Goal: Task Accomplishment & Management: Use online tool/utility

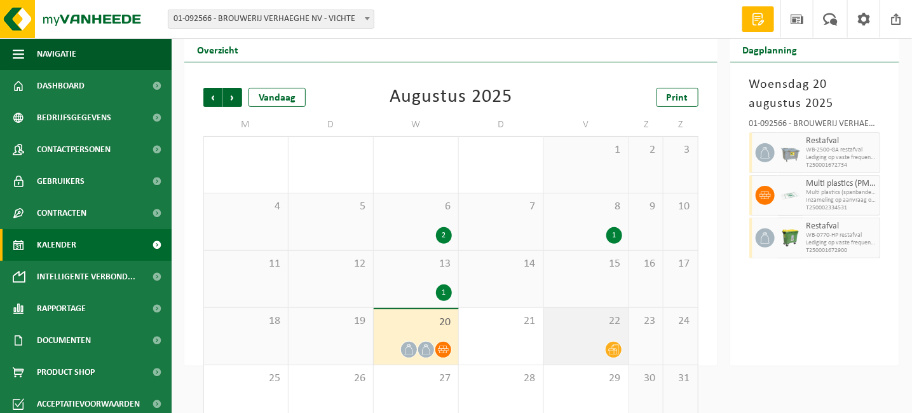
scroll to position [62, 0]
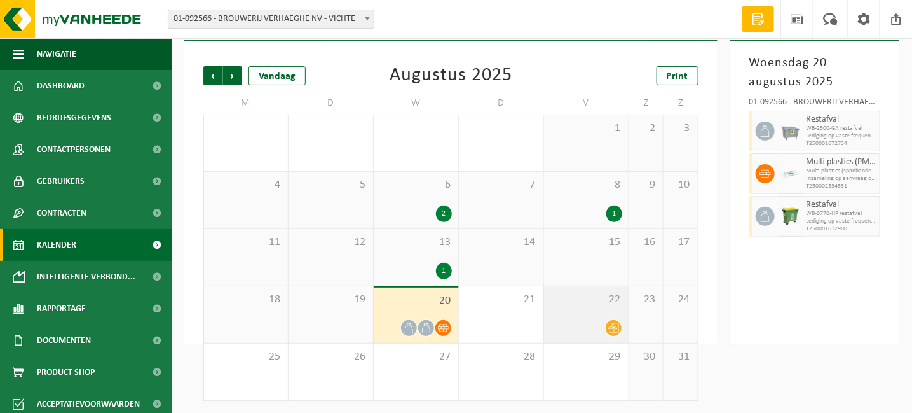
click at [607, 322] on div at bounding box center [613, 327] width 17 height 17
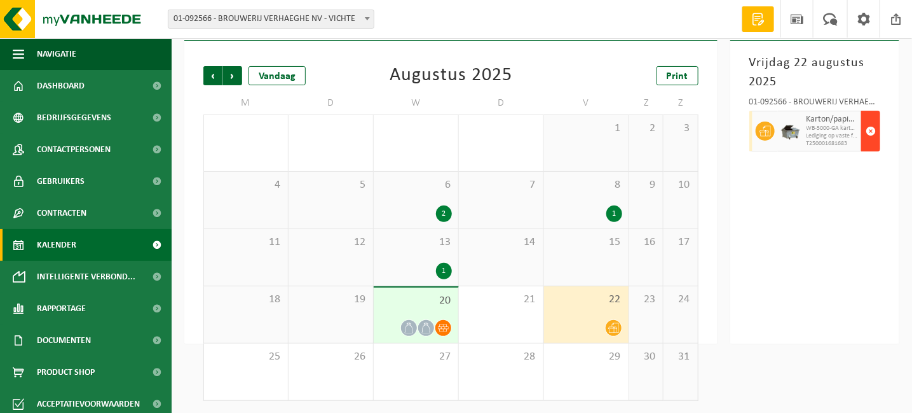
click at [871, 128] on span "button" at bounding box center [871, 130] width 10 height 25
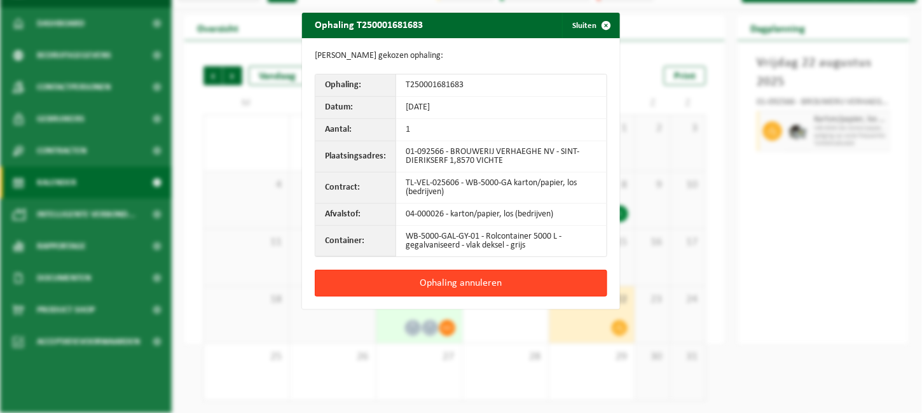
click at [511, 274] on button "Ophaling annuleren" at bounding box center [461, 283] width 292 height 27
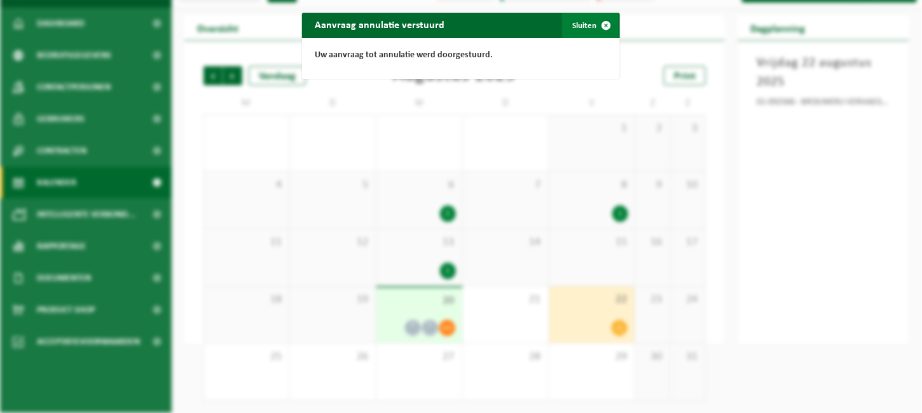
click at [576, 22] on button "Sluiten" at bounding box center [590, 25] width 57 height 25
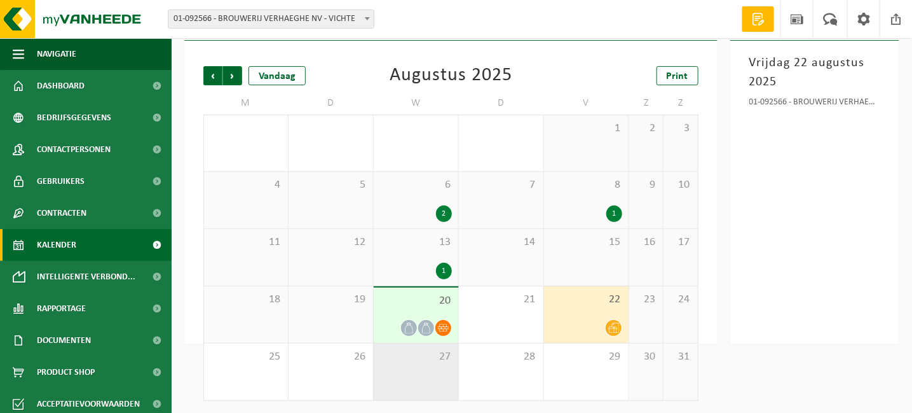
click at [434, 357] on span "27" at bounding box center [416, 357] width 72 height 14
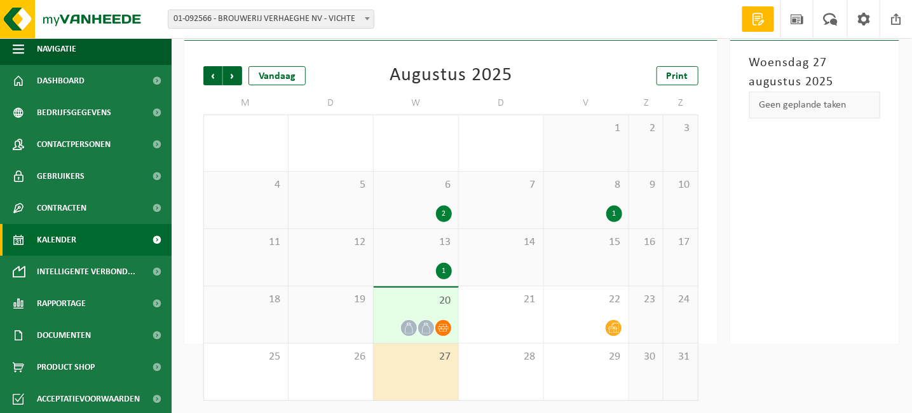
scroll to position [6, 0]
click at [51, 238] on span "Kalender" at bounding box center [56, 238] width 39 height 32
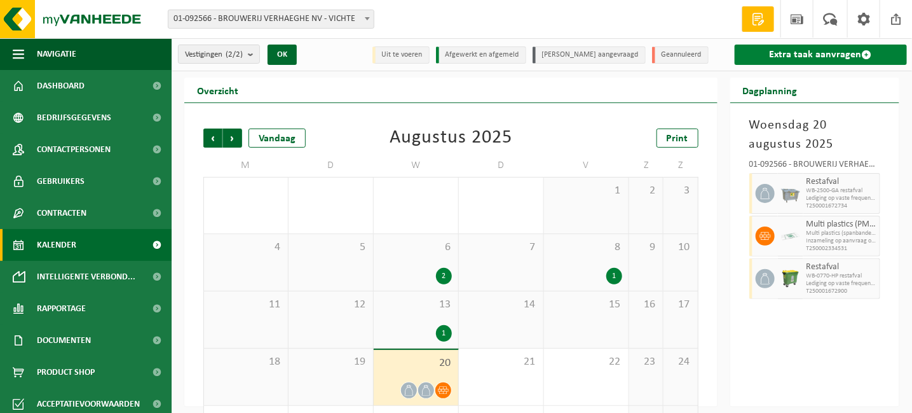
click at [813, 52] on link "Extra taak aanvragen" at bounding box center [821, 54] width 172 height 20
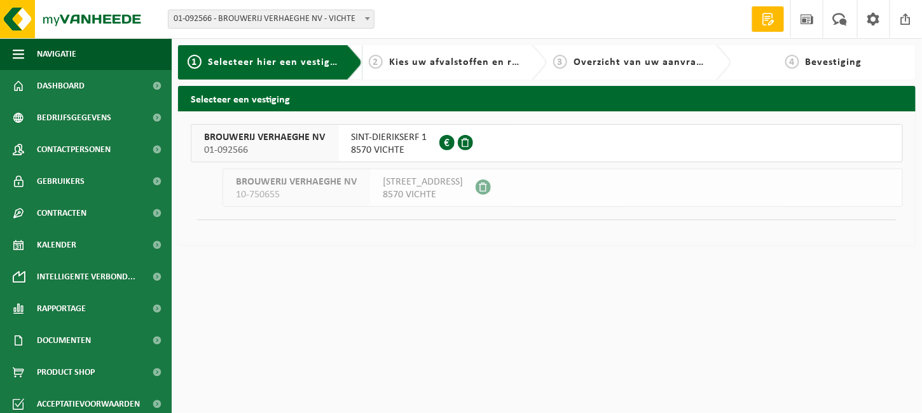
click at [235, 138] on span "BROUWERIJ VERHAEGHE NV" at bounding box center [264, 137] width 121 height 13
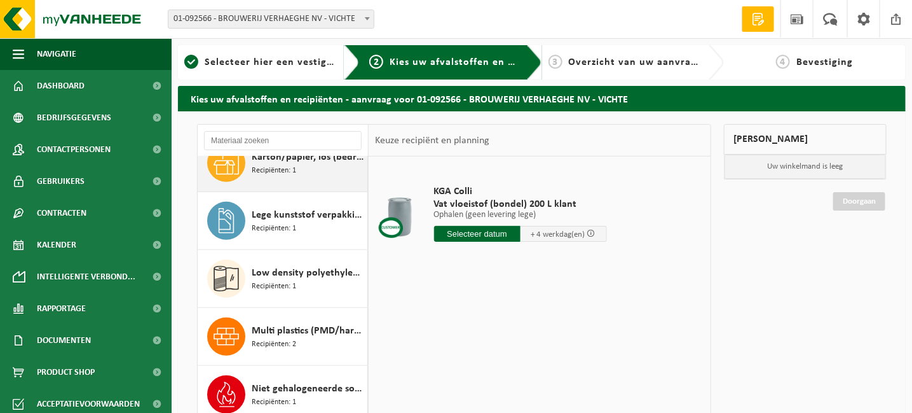
scroll to position [309, 0]
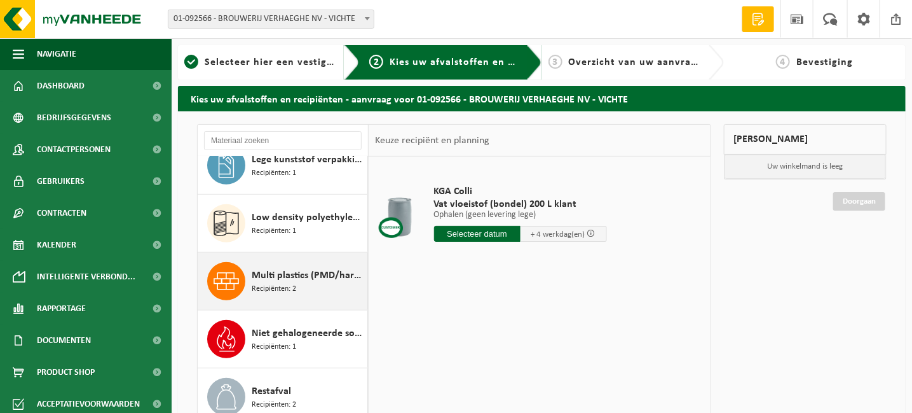
click at [289, 277] on span "Multi plastics (PMD/harde kunststoffen/spanbanden/EPS/folie naturel/folie gemen…" at bounding box center [308, 275] width 113 height 15
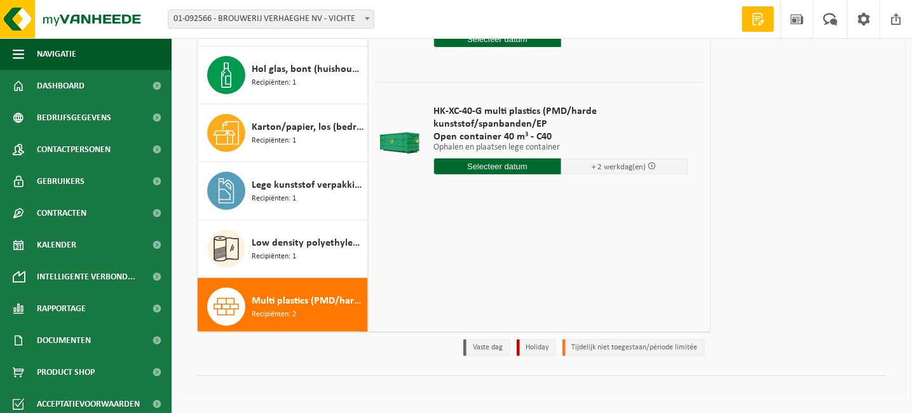
scroll to position [55, 0]
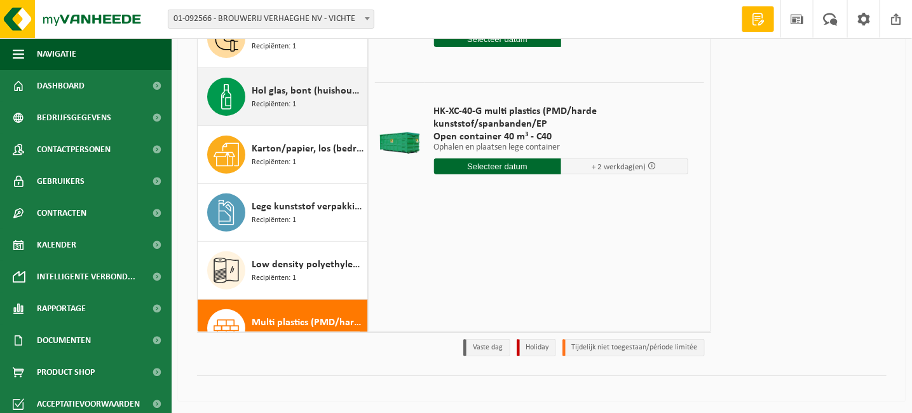
click at [277, 100] on span "Recipiënten: 1" at bounding box center [274, 105] width 44 height 12
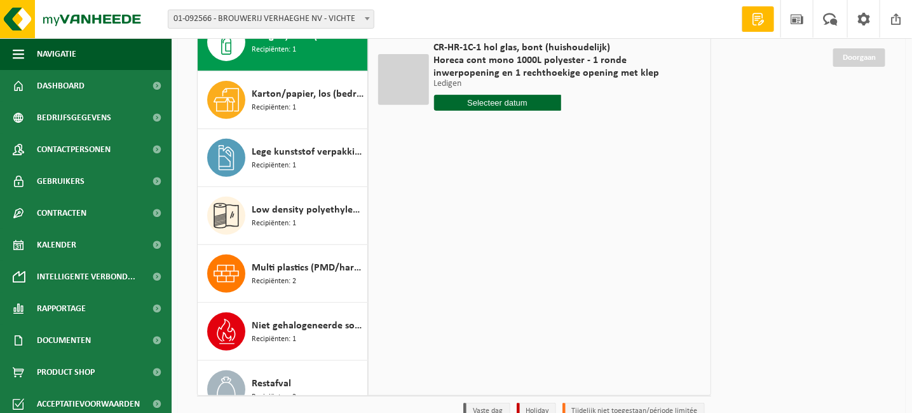
scroll to position [17, 0]
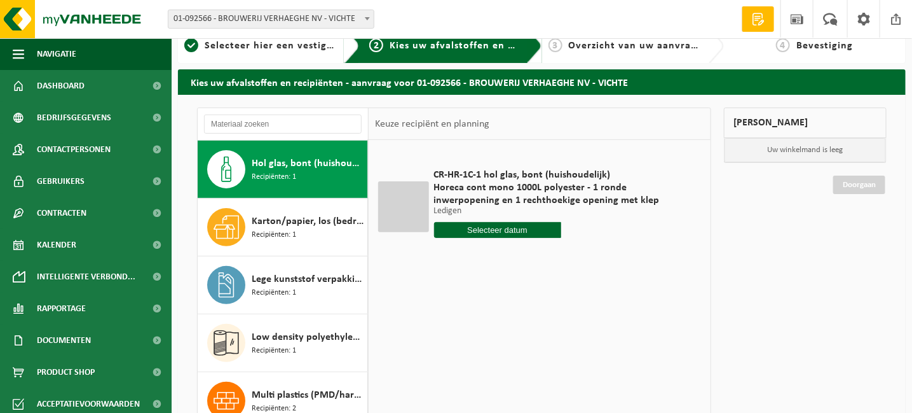
click at [514, 228] on input "text" at bounding box center [497, 230] width 127 height 16
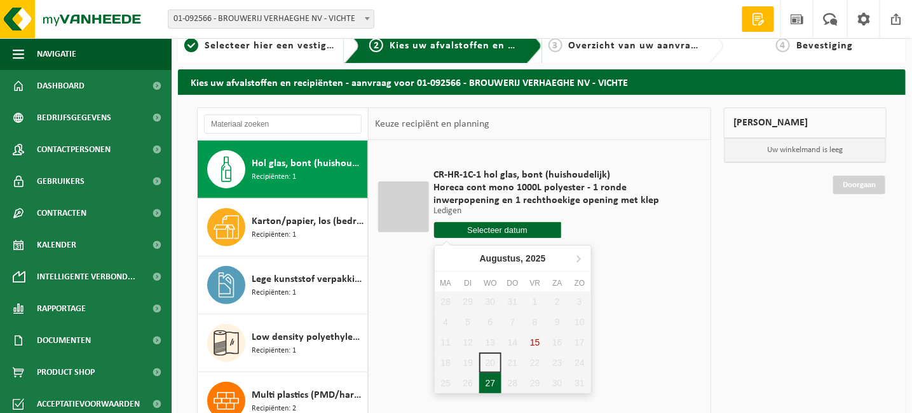
click at [491, 381] on div "27" at bounding box center [490, 383] width 22 height 20
type input "Van [DATE]"
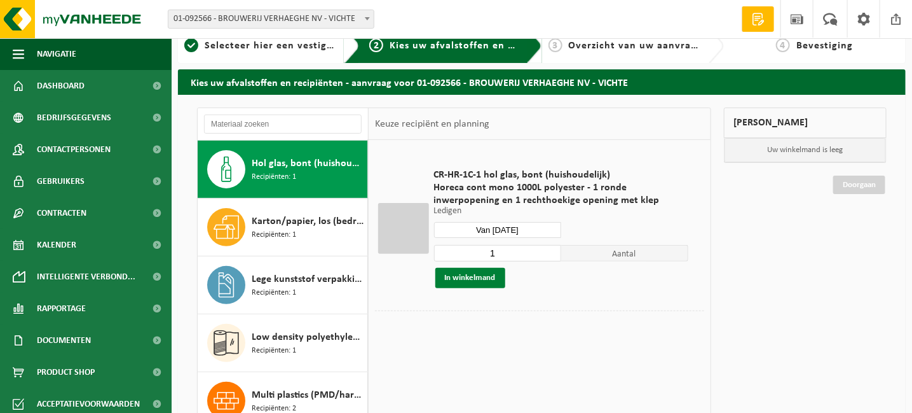
click at [469, 277] on button "In winkelmand" at bounding box center [470, 278] width 70 height 20
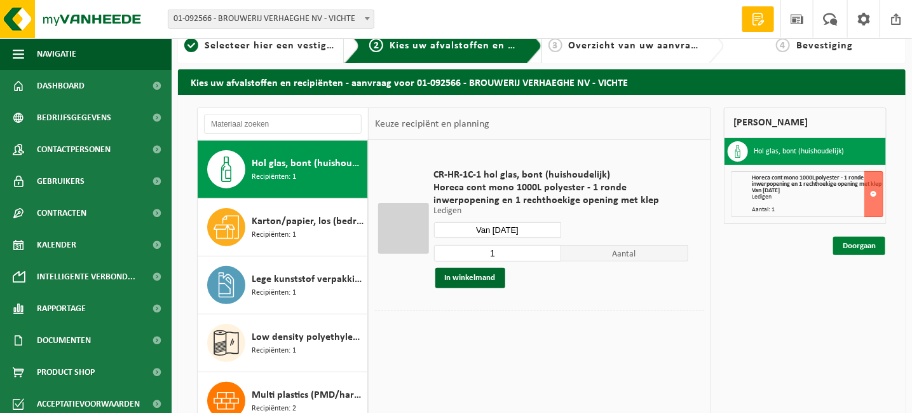
click at [868, 249] on link "Doorgaan" at bounding box center [859, 245] width 52 height 18
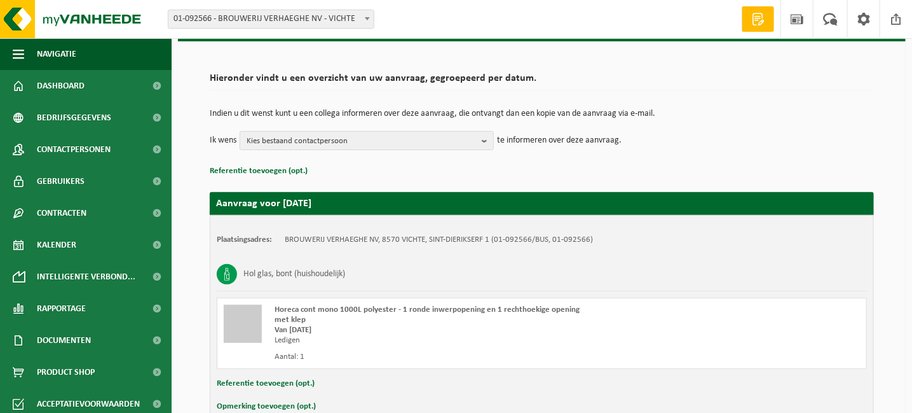
scroll to position [141, 0]
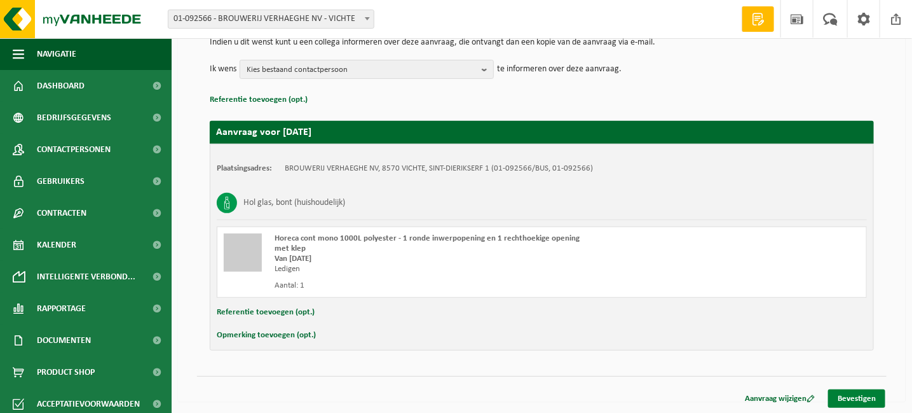
click at [864, 395] on link "Bevestigen" at bounding box center [856, 398] width 57 height 18
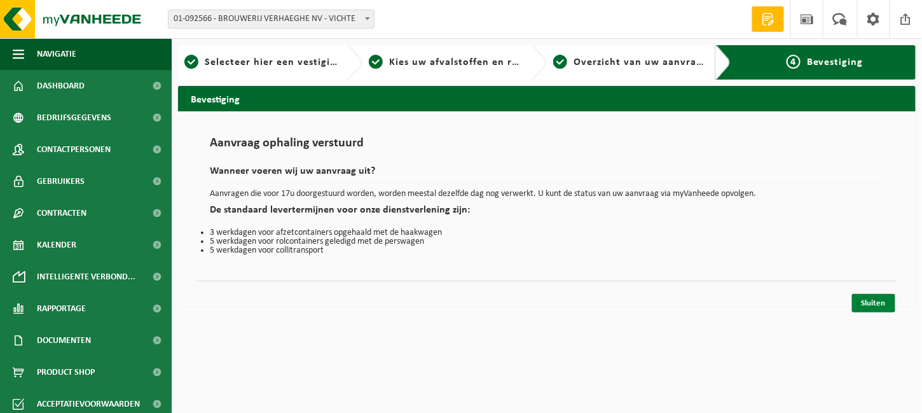
click at [878, 301] on link "Sluiten" at bounding box center [873, 303] width 43 height 18
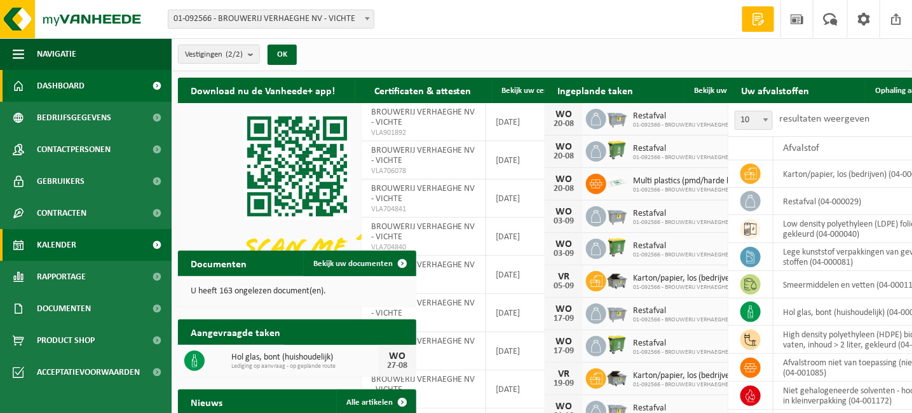
click at [70, 242] on span "Kalender" at bounding box center [56, 245] width 39 height 32
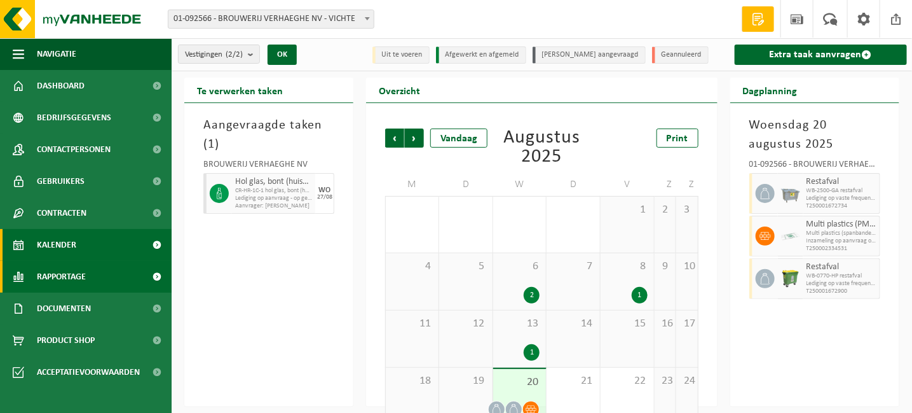
click at [68, 270] on span "Rapportage" at bounding box center [61, 277] width 49 height 32
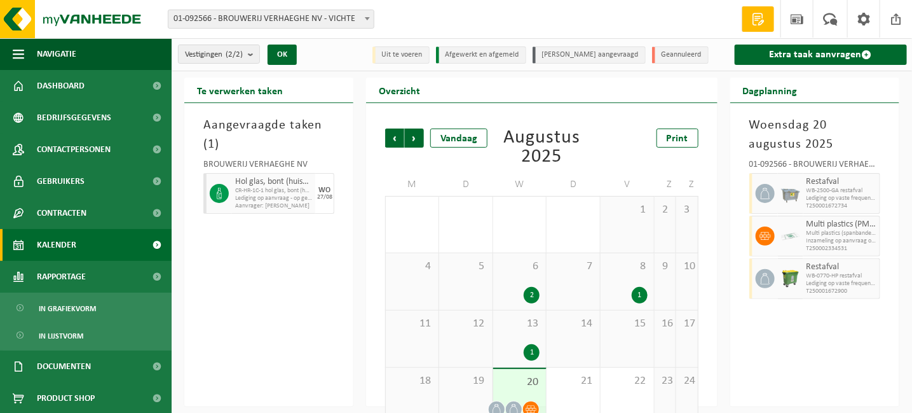
click at [73, 251] on span "Kalender" at bounding box center [56, 245] width 39 height 32
